Goal: Transaction & Acquisition: Subscribe to service/newsletter

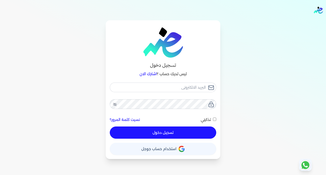
click at [170, 150] on span "استخدام حساب جوجل" at bounding box center [158, 149] width 35 height 4
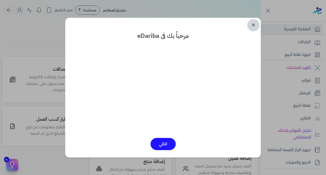
click at [254, 23] on link "✕" at bounding box center [253, 25] width 12 height 12
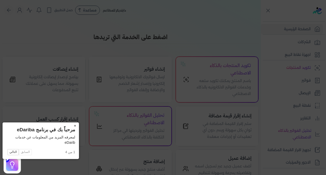
click at [71, 125] on button "×" at bounding box center [75, 126] width 8 height 7
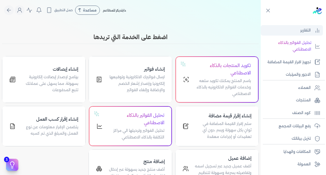
scroll to position [94, 0]
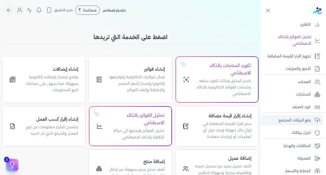
click at [297, 117] on p "رفع البيانات المجمع" at bounding box center [294, 120] width 32 height 7
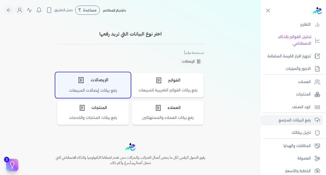
click at [97, 87] on div "الإيصالات" at bounding box center [92, 79] width 75 height 15
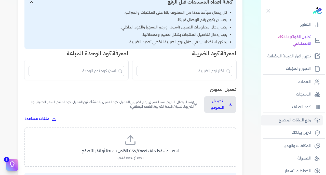
scroll to position [117, 0]
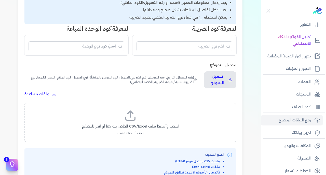
click at [135, 117] on icon at bounding box center [130, 118] width 9 height 3
click at [0, 0] on input "اسحب وأسقط ملف CSV/Excel الخاص بك هنا أو انقر للتصفح (.csv أو .xlsx فقط)" at bounding box center [0, 0] width 0 height 0
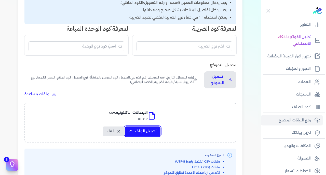
click at [146, 129] on span "تحميل الملف" at bounding box center [145, 131] width 21 height 5
select select "رقم الإيصال"
select select "سيريال المنتج"
select select "السعر"
select select "الكمية"
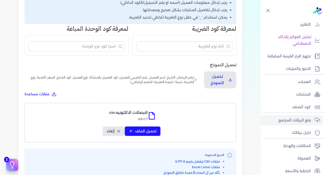
select select "نوع الضريبة"
select select "نسبة / قيمة الضريبة"
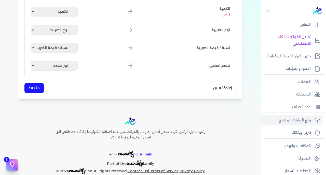
scroll to position [283, 0]
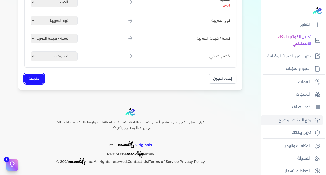
click at [32, 76] on button "متابعة" at bounding box center [33, 79] width 19 height 10
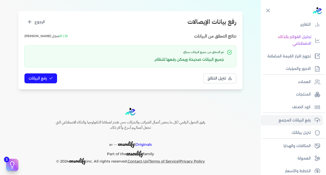
scroll to position [54, 0]
click at [41, 77] on span "رفع البيانات" at bounding box center [37, 78] width 18 height 5
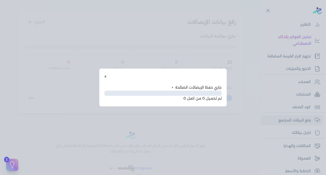
scroll to position [26, 0]
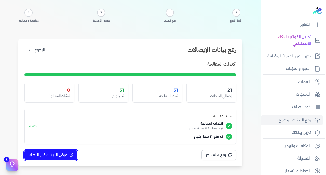
click at [56, 158] on button "عرض البيانات في النظام" at bounding box center [50, 155] width 53 height 10
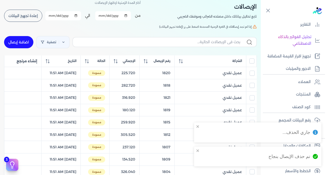
click at [251, 61] on input "All items unselected" at bounding box center [251, 60] width 5 height 5
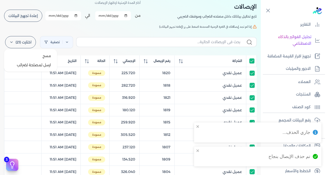
click at [24, 41] on label "اختارت (21)" at bounding box center [20, 42] width 31 height 12
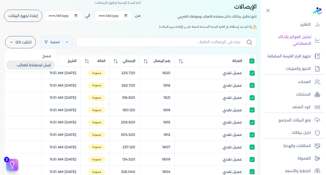
click at [38, 66] on button "ارسل لمصلحة لضرائب" at bounding box center [30, 65] width 49 height 9
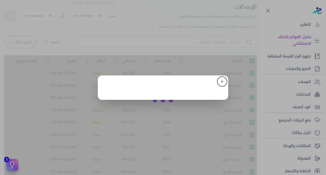
checkbox input "true"
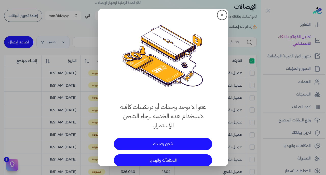
click at [168, 145] on button "شحن رصيدك" at bounding box center [163, 144] width 98 height 12
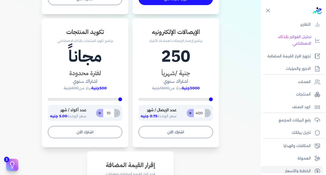
scroll to position [292, 0]
click at [191, 115] on button "+" at bounding box center [189, 113] width 7 height 8
type input "401"
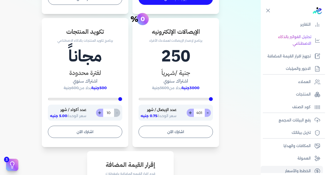
click at [191, 115] on button "+" at bounding box center [189, 113] width 7 height 8
type input "402"
click at [199, 114] on input "402" at bounding box center [198, 113] width 11 height 8
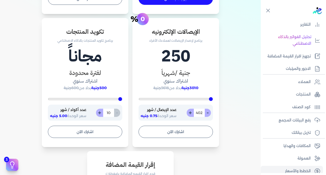
click at [178, 71] on h3 "جنية /شهرياَ" at bounding box center [175, 72] width 74 height 9
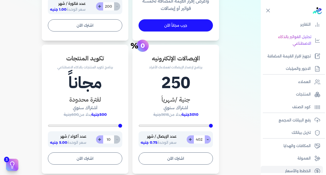
scroll to position [274, 0]
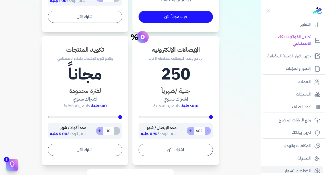
click at [200, 130] on input "402" at bounding box center [198, 131] width 11 height 8
type input "400"
type input "6"
type input "400"
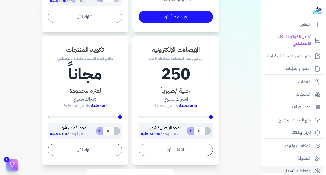
type input "60"
type input "600"
click at [202, 132] on input "600" at bounding box center [198, 131] width 11 height 8
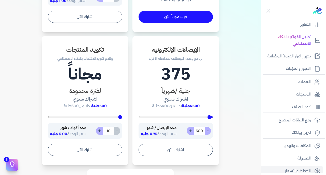
type input "400"
type input "7"
type input "400"
type input "70"
type input "700"
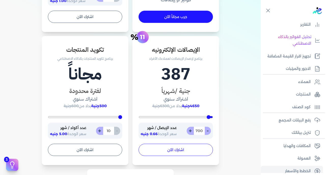
type input "700"
click at [184, 149] on button "اشترك الآن" at bounding box center [175, 150] width 74 height 12
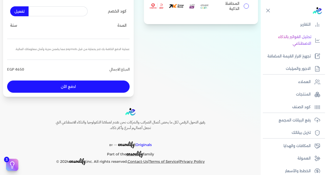
scroll to position [83, 0]
click at [243, 6] on input "المحافظ الذكية" at bounding box center [245, 6] width 5 height 5
radio input "true"
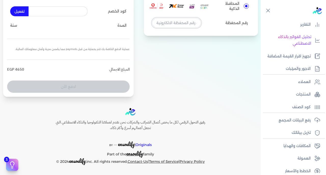
click at [184, 23] on input "tel" at bounding box center [176, 23] width 49 height 10
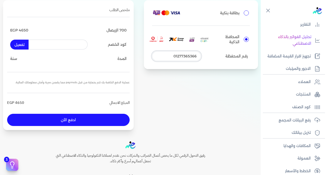
scroll to position [46, 0]
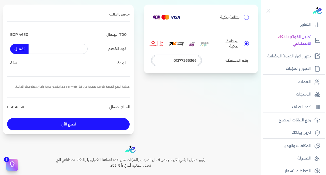
type input "01277365366"
click at [84, 124] on button "ادفع الأن" at bounding box center [68, 124] width 122 height 12
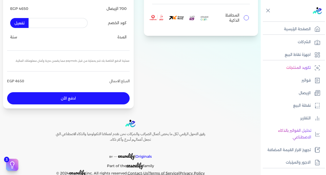
scroll to position [78, 0]
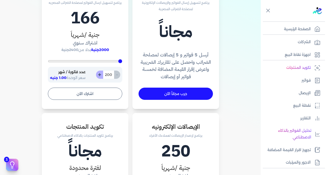
scroll to position [197, 0]
click at [110, 76] on input "200" at bounding box center [108, 75] width 11 height 8
type input "200"
type input "7"
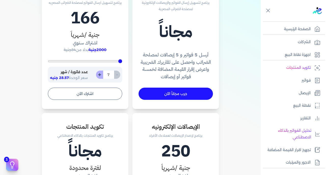
type input "200"
type input "70"
type input "700"
type input "200"
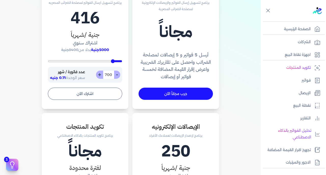
type input "70"
type input "200"
type input "7"
type input "2600"
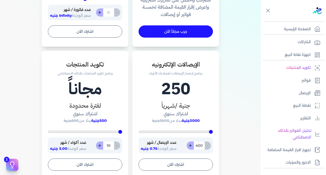
scroll to position [258, 0]
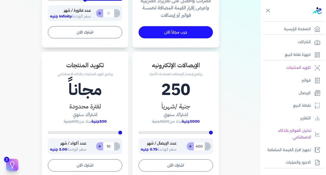
click at [197, 145] on input "400" at bounding box center [198, 146] width 11 height 8
click at [200, 146] on input "400" at bounding box center [198, 146] width 11 height 8
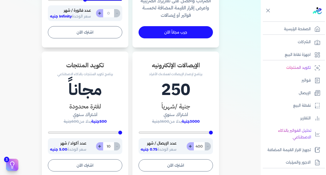
click at [200, 146] on input "400" at bounding box center [198, 146] width 11 height 8
type input "400"
type input "7"
type input "400"
type input "70"
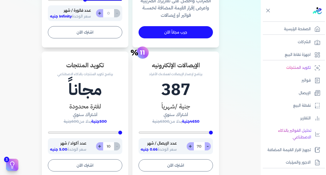
type input "700"
click at [171, 111] on h4 "اشتراك سنوي" at bounding box center [175, 114] width 74 height 7
click at [173, 115] on h4 "اشتراك سنوي" at bounding box center [175, 114] width 74 height 7
click at [173, 87] on h1 "387" at bounding box center [175, 90] width 74 height 24
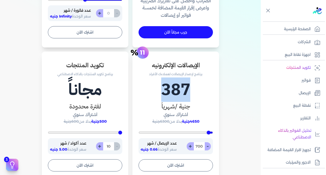
click at [173, 87] on h1 "387" at bounding box center [175, 90] width 74 height 24
click at [184, 165] on button "اشترك الآن" at bounding box center [175, 165] width 74 height 12
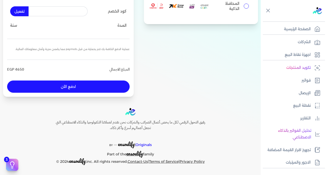
scroll to position [83, 0]
click at [17, 27] on p "سنة" at bounding box center [13, 25] width 7 height 7
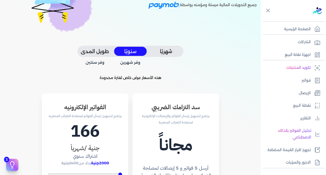
click at [168, 55] on button "شهريًا" at bounding box center [166, 51] width 33 height 9
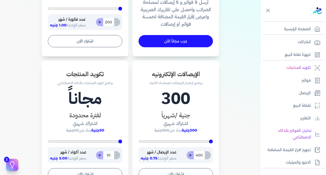
scroll to position [262, 0]
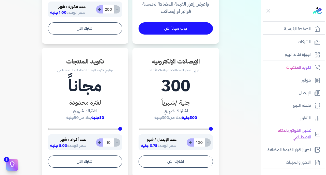
click at [202, 142] on input "400" at bounding box center [198, 143] width 11 height 8
type input "400"
type input "7"
type input "400"
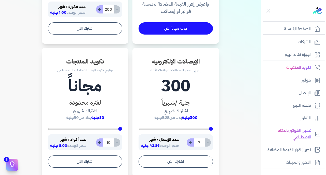
type input "70"
type input "700"
type input "400"
type input "70"
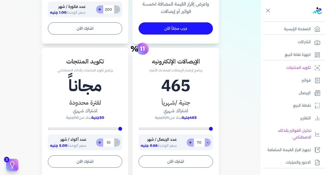
type input "400"
type input "7"
type input "5200"
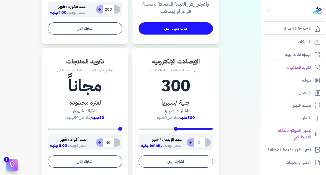
type input "400"
type input "6"
type input "400"
type input "60"
type input "600"
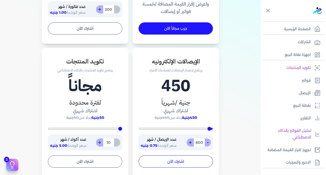
type input "600"
click at [178, 162] on button "اشترك الآن" at bounding box center [175, 162] width 74 height 12
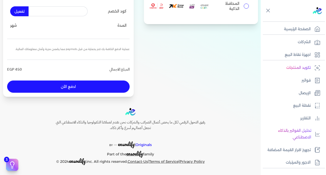
scroll to position [83, 0]
click at [90, 86] on button "ادفع الأن" at bounding box center [68, 87] width 122 height 12
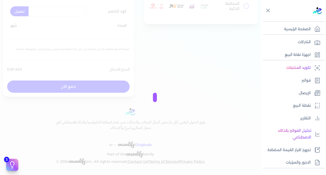
drag, startPoint x: 90, startPoint y: 86, endPoint x: 156, endPoint y: 90, distance: 66.8
click at [150, 90] on div at bounding box center [163, 87] width 326 height 175
click at [243, 6] on div at bounding box center [163, 87] width 326 height 175
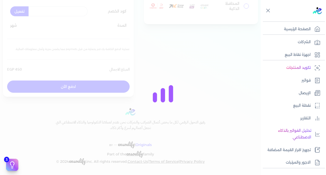
click at [243, 6] on div at bounding box center [163, 87] width 326 height 175
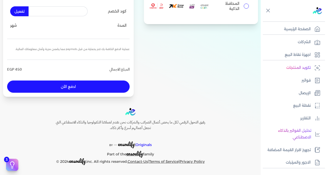
click at [243, 6] on input "المحافظ الذكية" at bounding box center [245, 6] width 5 height 5
radio input "true"
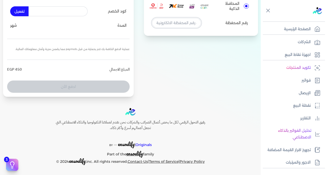
click at [178, 27] on input "tel" at bounding box center [176, 23] width 49 height 10
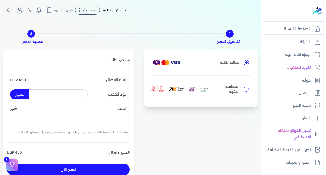
click at [243, 90] on input "المحافظ الذكية" at bounding box center [245, 89] width 5 height 5
radio input "true"
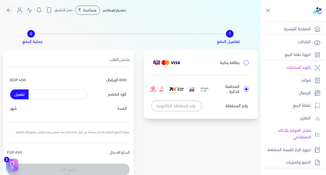
click at [184, 104] on input "tel" at bounding box center [176, 106] width 49 height 10
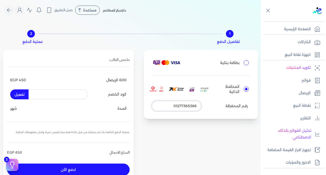
type input "01277365366"
click at [90, 166] on button "ادفع الأن" at bounding box center [68, 170] width 122 height 12
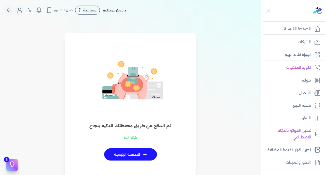
click at [129, 152] on link "+ الصفحة الرئيسية" at bounding box center [130, 155] width 53 height 12
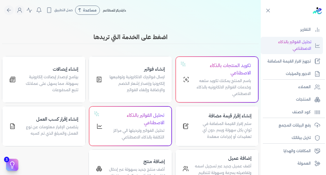
scroll to position [99, 0]
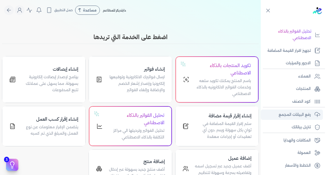
click at [296, 115] on p "رفع البيانات المجمع" at bounding box center [294, 115] width 32 height 7
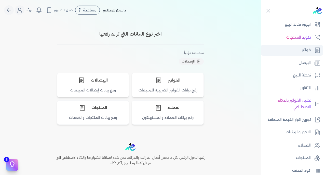
scroll to position [28, 0]
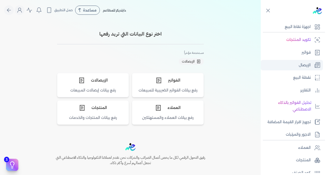
click at [301, 61] on link "الإيصال" at bounding box center [291, 65] width 62 height 11
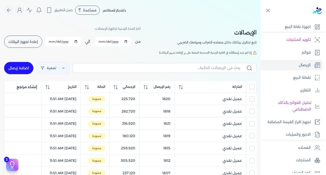
click at [253, 86] on input "All items unselected" at bounding box center [251, 86] width 5 height 5
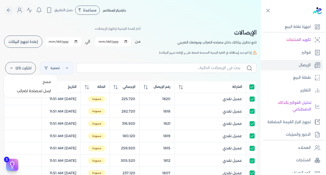
click at [22, 69] on label "اختارت (21)" at bounding box center [20, 68] width 31 height 12
click at [31, 91] on button "ارسل لمصلحة لضرائب" at bounding box center [30, 90] width 49 height 9
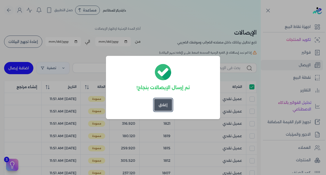
click at [164, 106] on button "إغلاق" at bounding box center [163, 105] width 18 height 12
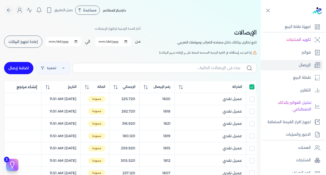
click at [251, 86] on input "All items selected" at bounding box center [251, 86] width 5 height 5
checkbox input "false"
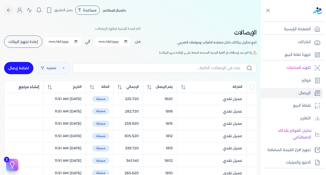
click at [32, 41] on span "إعادة تجهيز البيانات" at bounding box center [23, 42] width 30 height 4
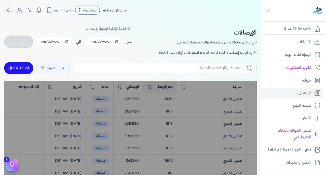
checkbox input "false"
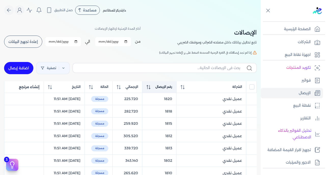
click at [171, 87] on span "رقم الإيصال" at bounding box center [163, 87] width 17 height 5
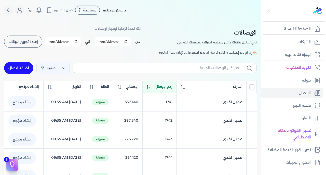
click at [171, 87] on span "رقم الإيصال" at bounding box center [163, 87] width 17 height 5
